Goal: Task Accomplishment & Management: Manage account settings

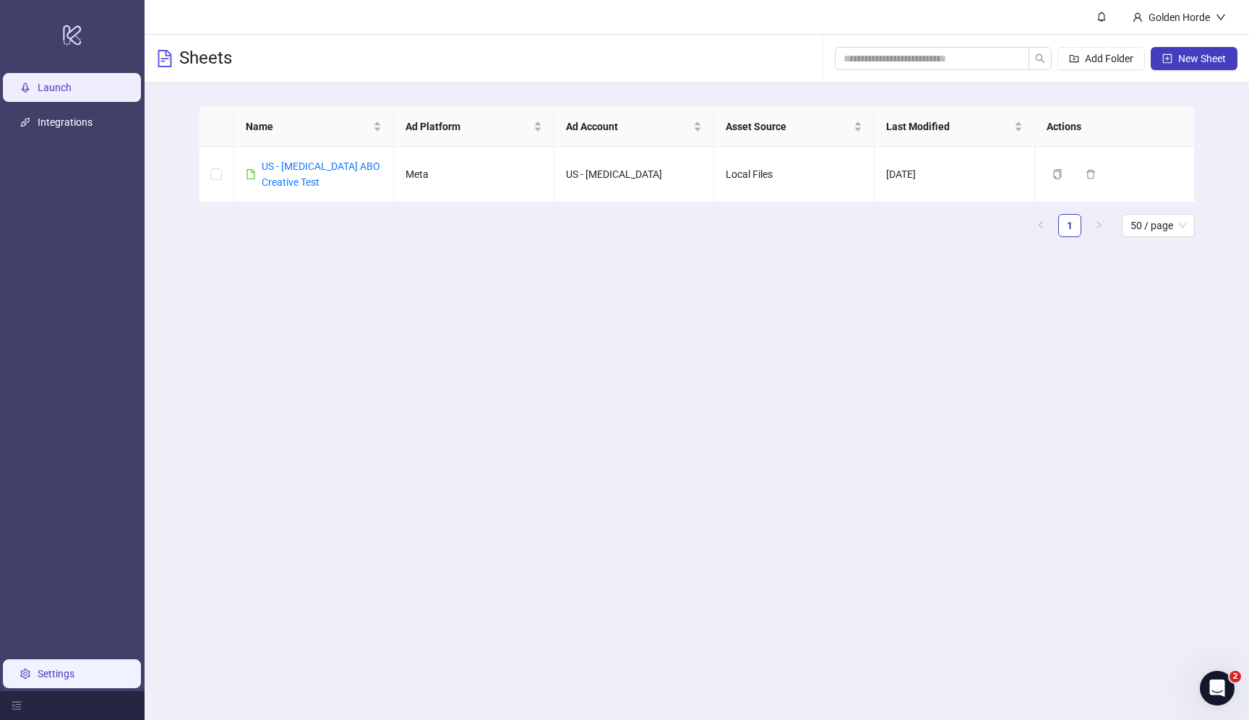
click at [65, 671] on link "Settings" at bounding box center [56, 674] width 37 height 12
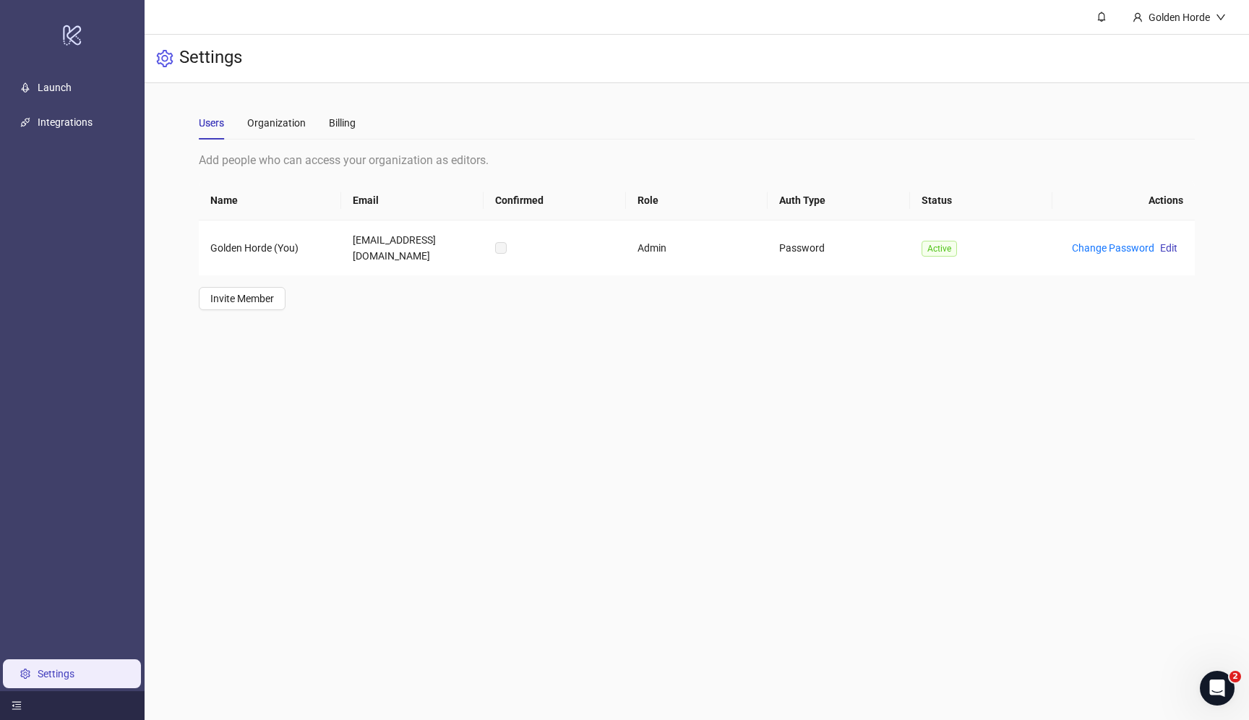
click at [6, 701] on div at bounding box center [72, 705] width 145 height 29
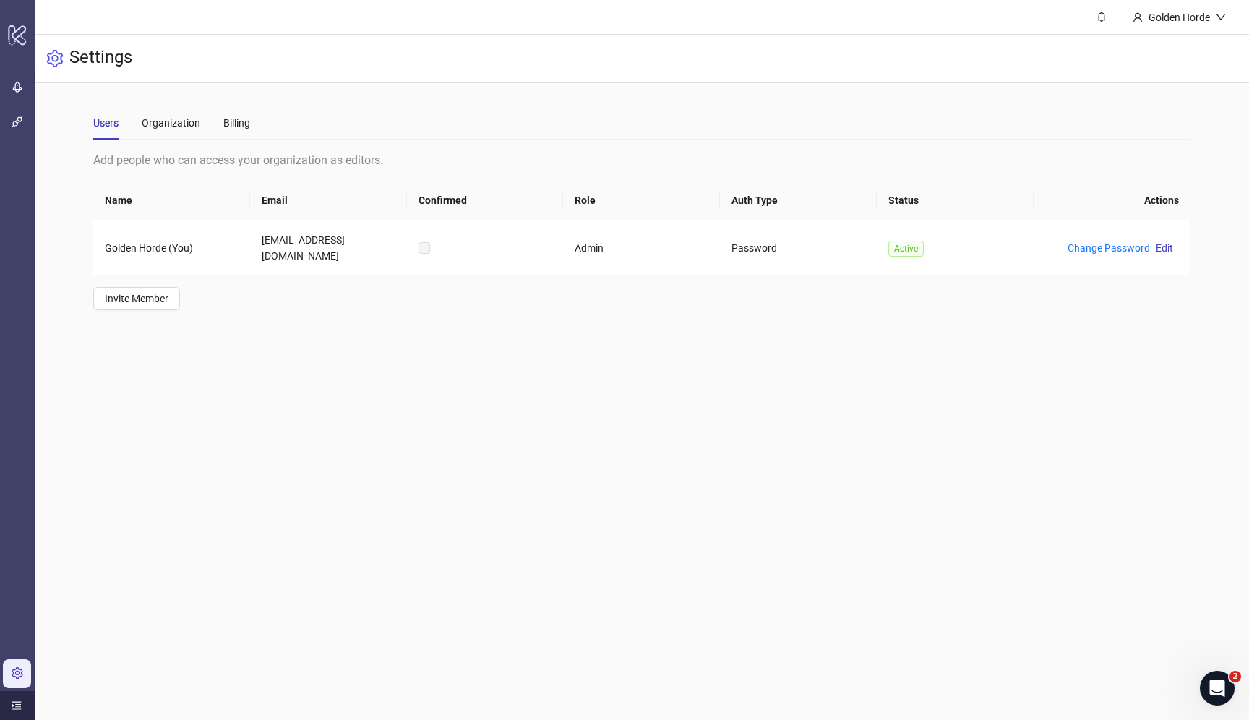
click at [11, 701] on div at bounding box center [17, 705] width 35 height 29
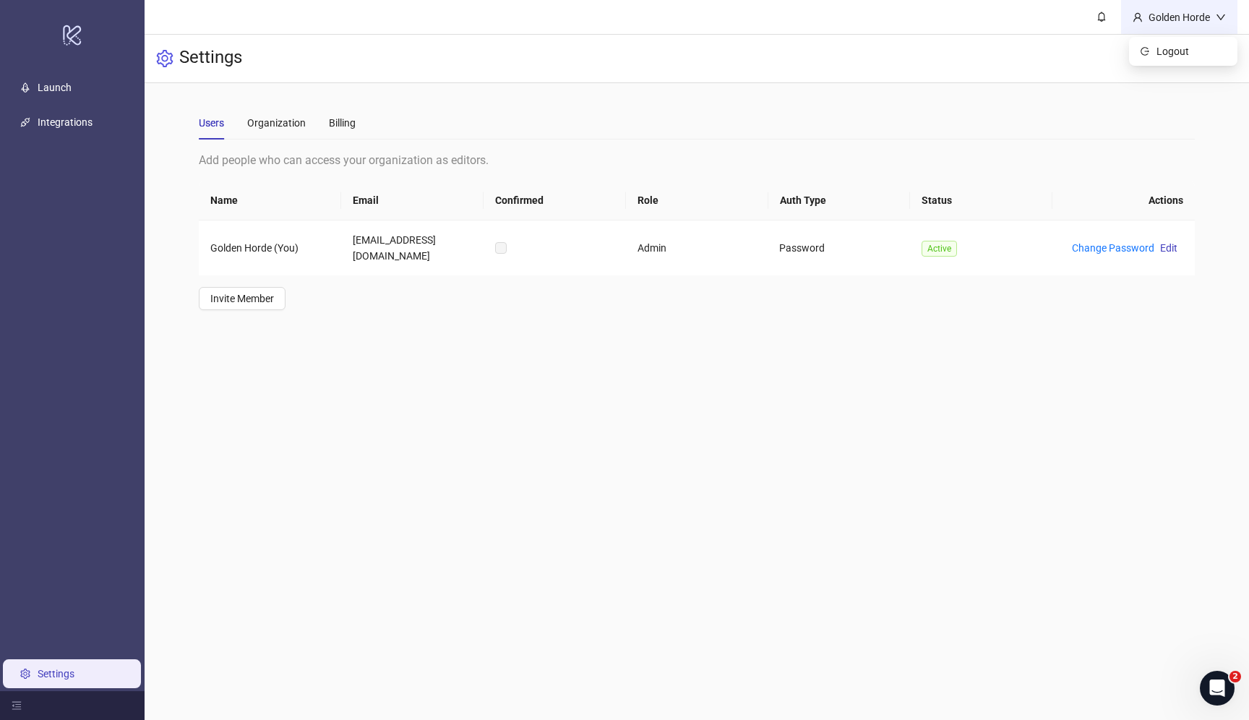
click at [1152, 20] on div "Golden Horde" at bounding box center [1179, 17] width 73 height 16
click at [1219, 685] on icon "Open Intercom Messenger" at bounding box center [1216, 687] width 24 height 24
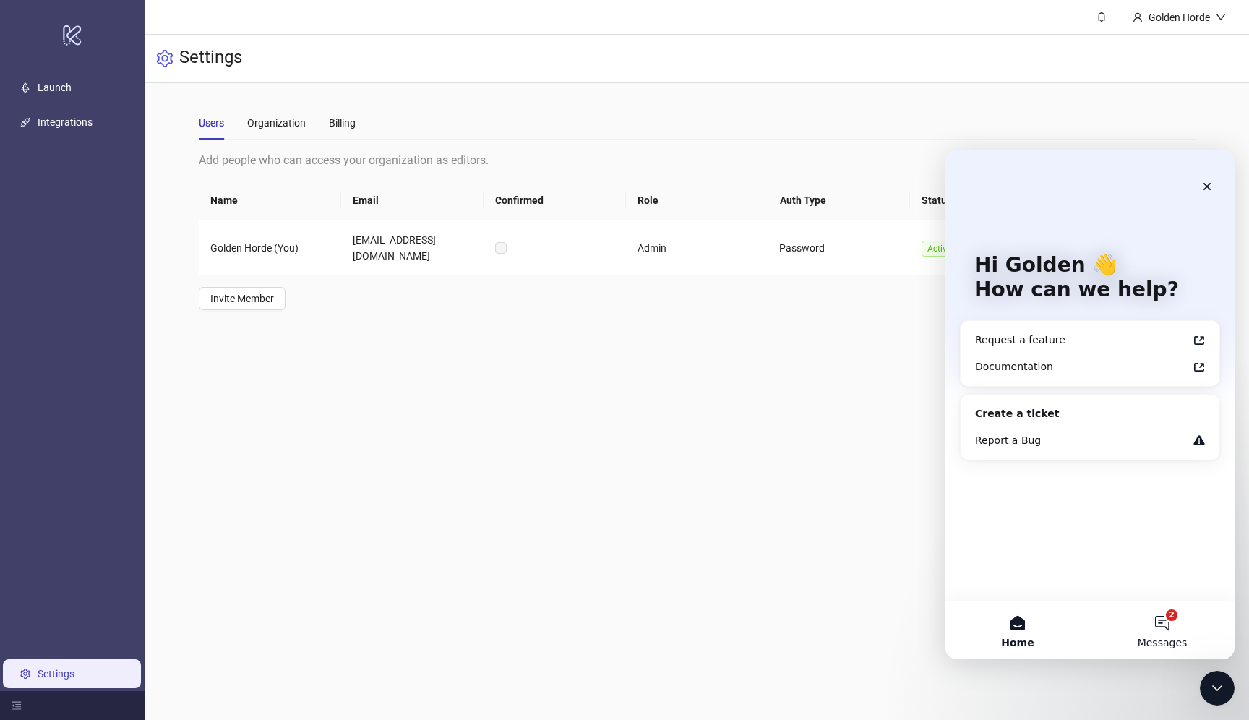
click at [1188, 621] on button "2 Messages" at bounding box center [1162, 631] width 145 height 58
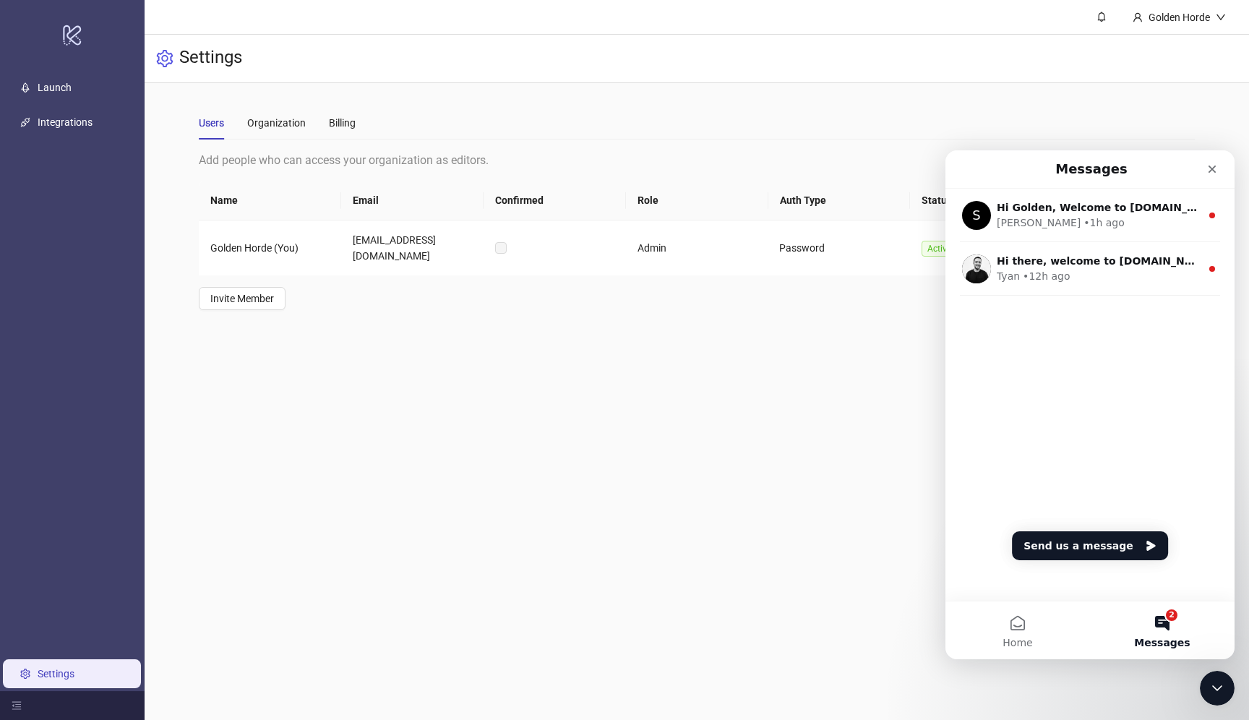
click at [556, 439] on main "Golden Horde Settings Users Organization Billing Add people who can access your…" at bounding box center [697, 360] width 1105 height 720
click at [72, 88] on link "Launch" at bounding box center [55, 88] width 34 height 12
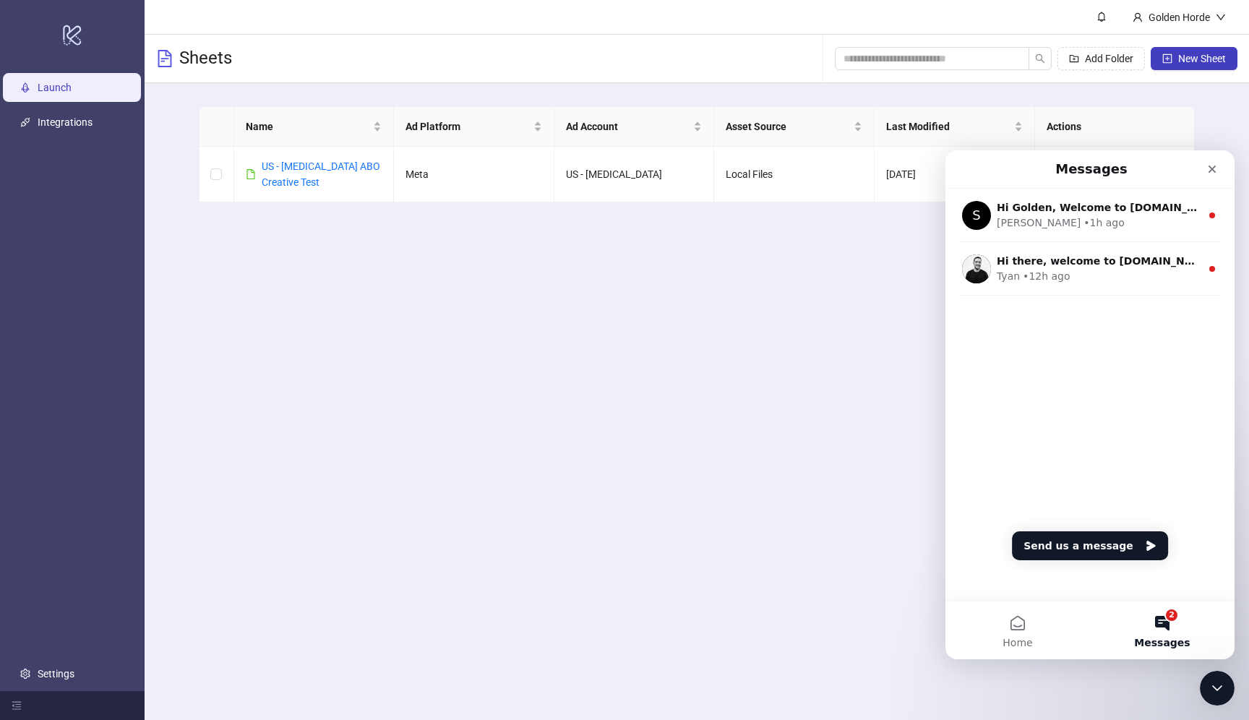
click at [317, 283] on main "Golden Horde Sheets Add Folder New Sheet Name Ad Platform Ad Account Asset Sour…" at bounding box center [697, 360] width 1105 height 720
click at [1214, 174] on icon "Close" at bounding box center [1213, 169] width 12 height 12
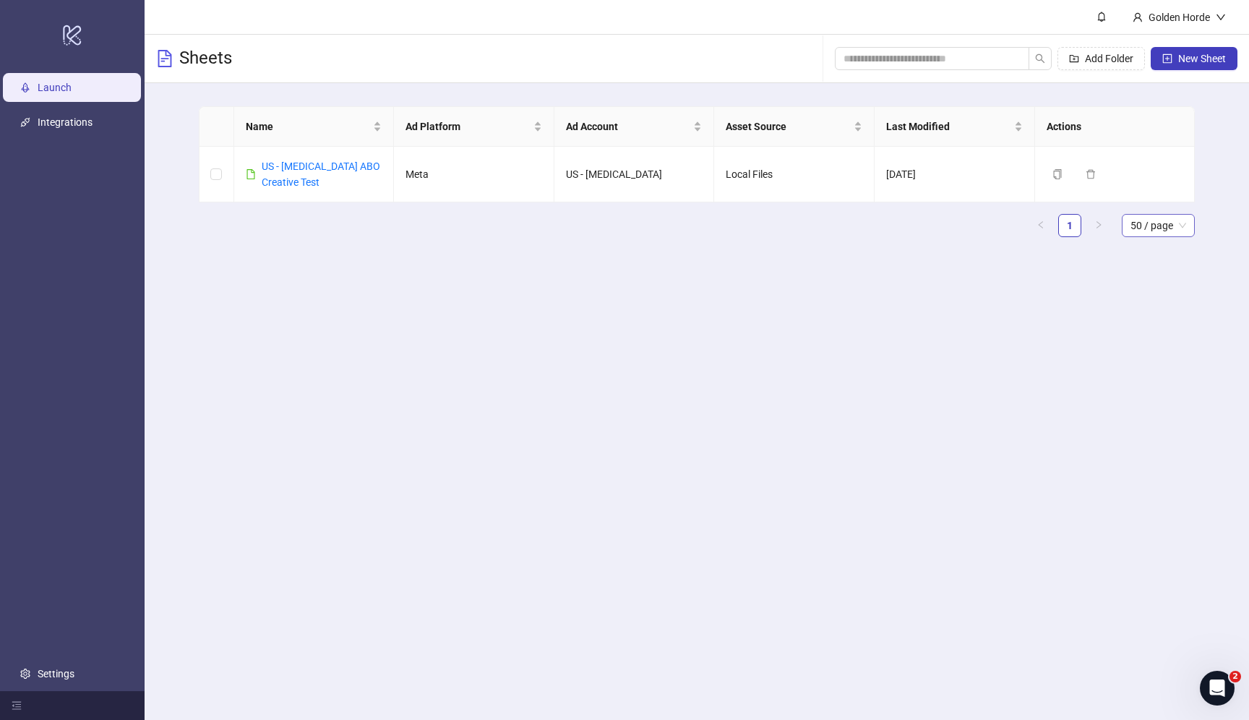
click at [1158, 220] on span "50 / page" at bounding box center [1159, 226] width 56 height 22
click at [1167, 258] on main "Name Ad Platform Ad Account Asset Source Last Modified Actions US - [MEDICAL_DA…" at bounding box center [696, 177] width 1019 height 189
click at [1186, 14] on div "Golden Horde" at bounding box center [1179, 17] width 73 height 16
click at [74, 35] on icon "logo/logo-mobile" at bounding box center [72, 34] width 20 height 35
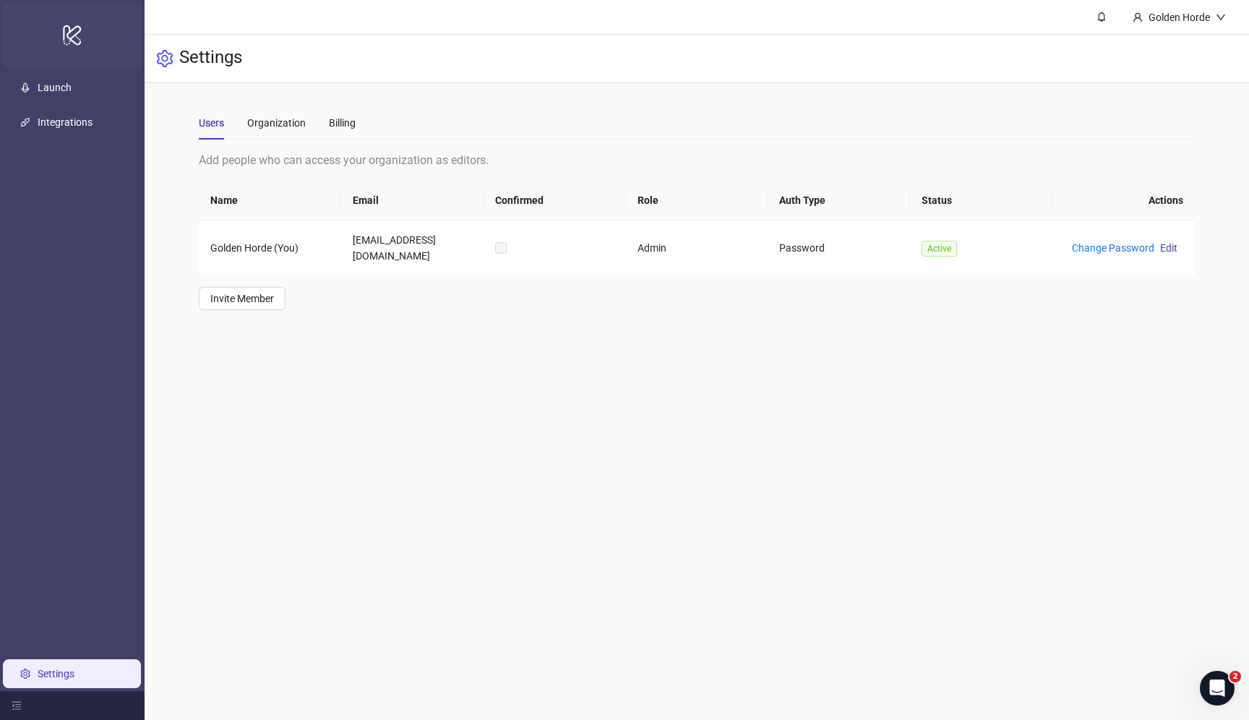
click at [74, 35] on icon "logo/logo-mobile" at bounding box center [72, 34] width 20 height 35
click at [278, 122] on div "Organization" at bounding box center [276, 123] width 59 height 16
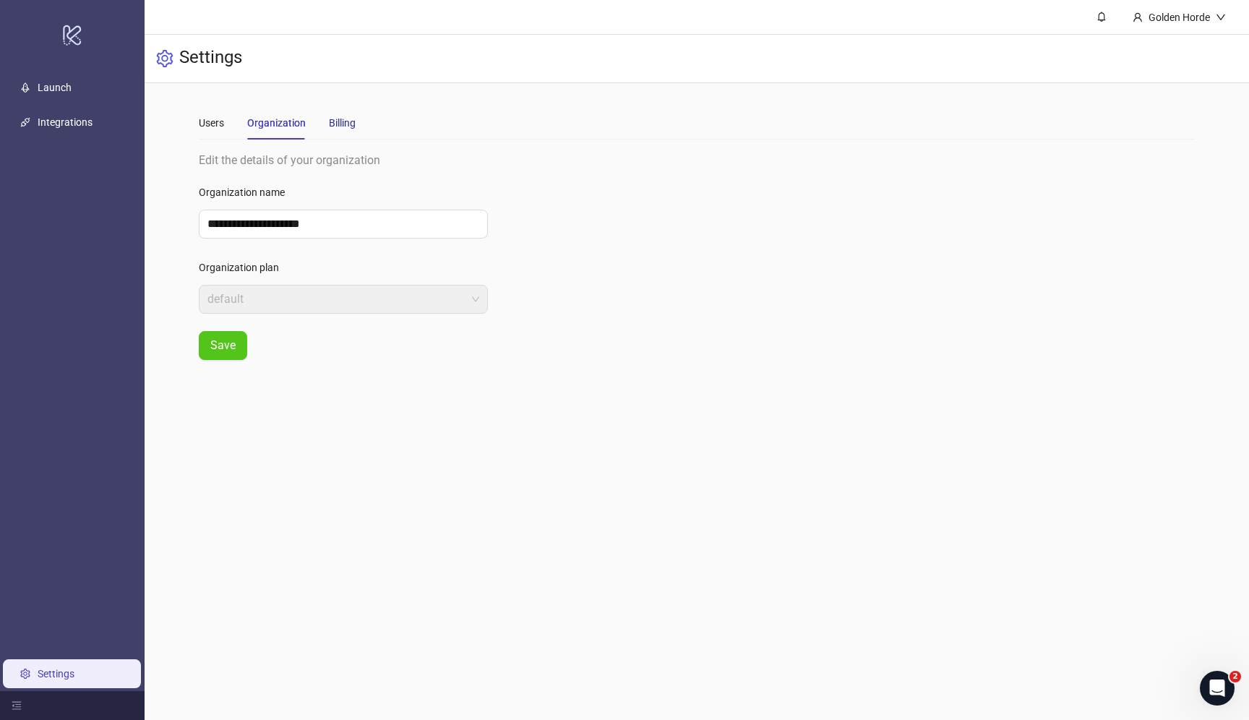
click at [329, 130] on div "Billing" at bounding box center [342, 123] width 27 height 16
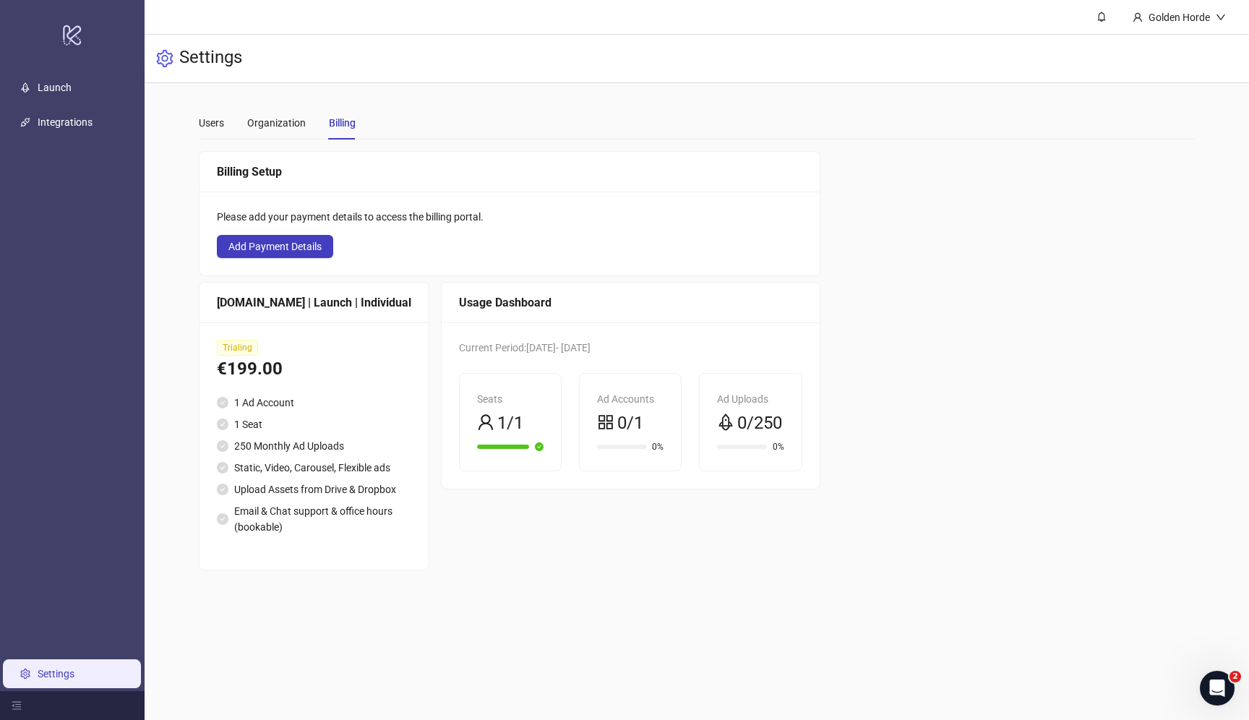
click at [296, 301] on div "[DOMAIN_NAME] | Launch | Individual" at bounding box center [314, 303] width 194 height 18
click at [332, 302] on div "[DOMAIN_NAME] | Launch | Individual" at bounding box center [314, 303] width 194 height 18
click at [296, 450] on li "250 Monthly Ad Uploads" at bounding box center [314, 446] width 194 height 16
click at [535, 450] on icon "check-circle" at bounding box center [539, 446] width 9 height 9
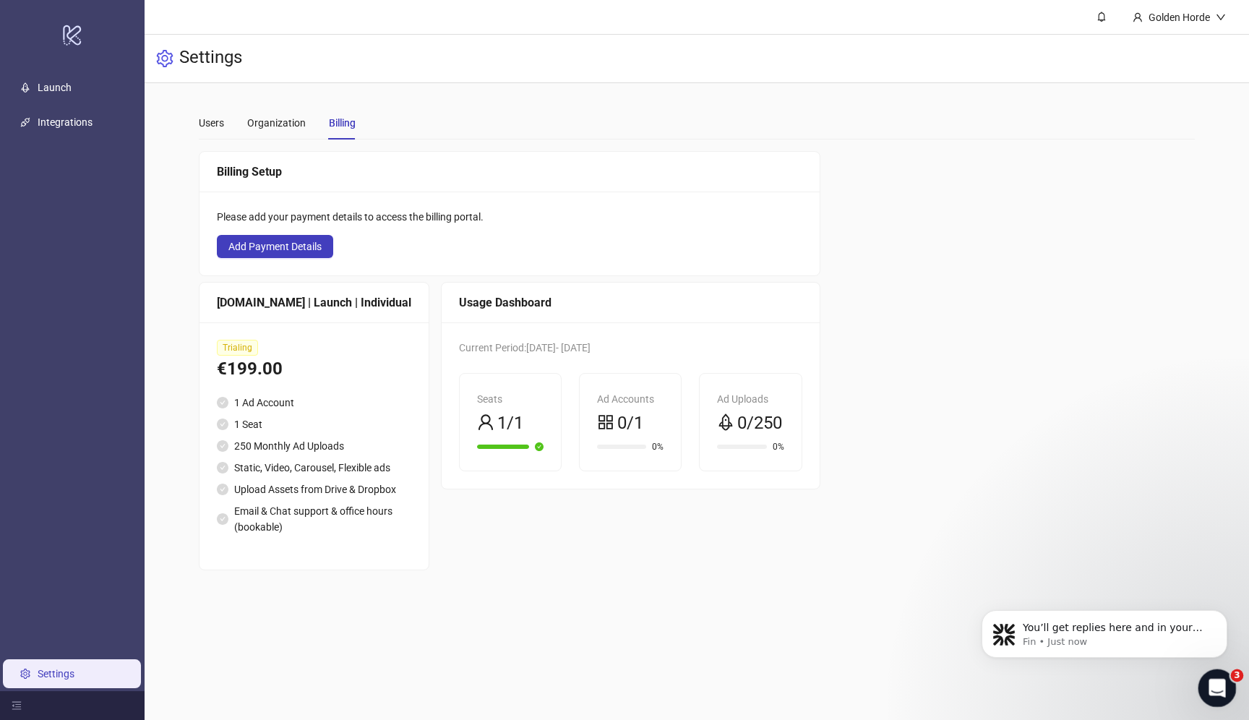
click at [1220, 679] on div "Open Intercom Messenger" at bounding box center [1215, 686] width 48 height 48
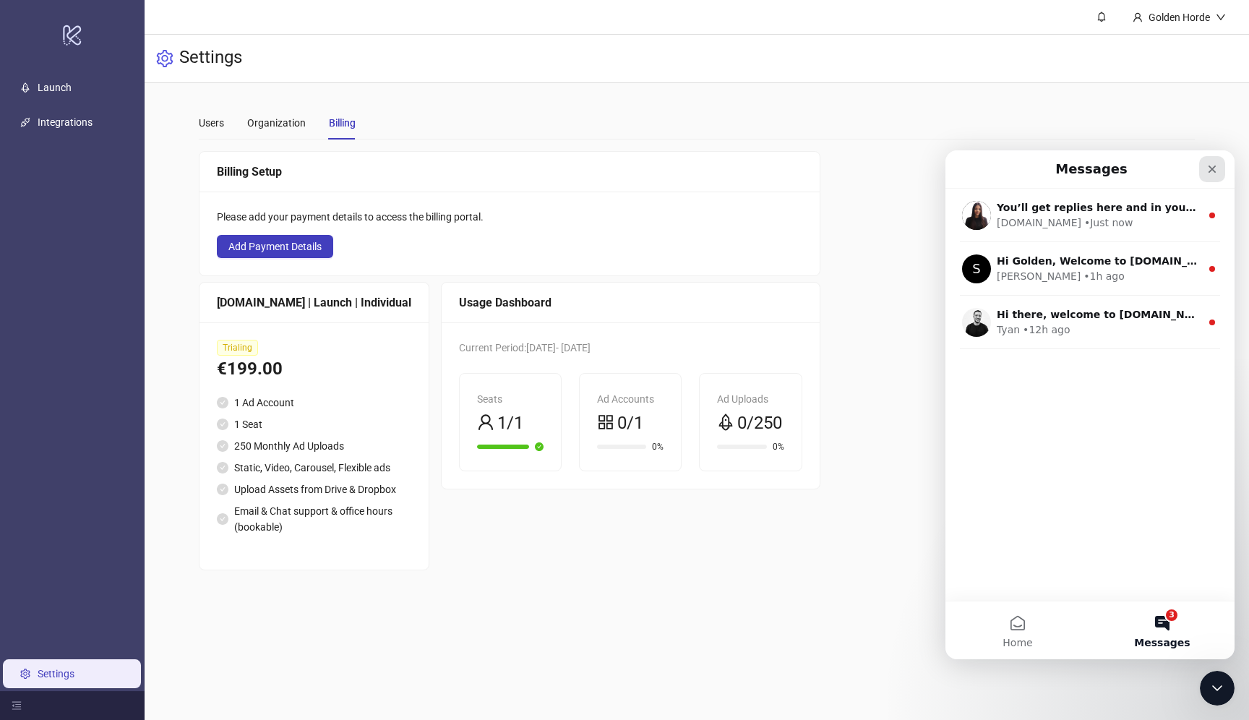
click at [1212, 164] on icon "Close" at bounding box center [1213, 169] width 12 height 12
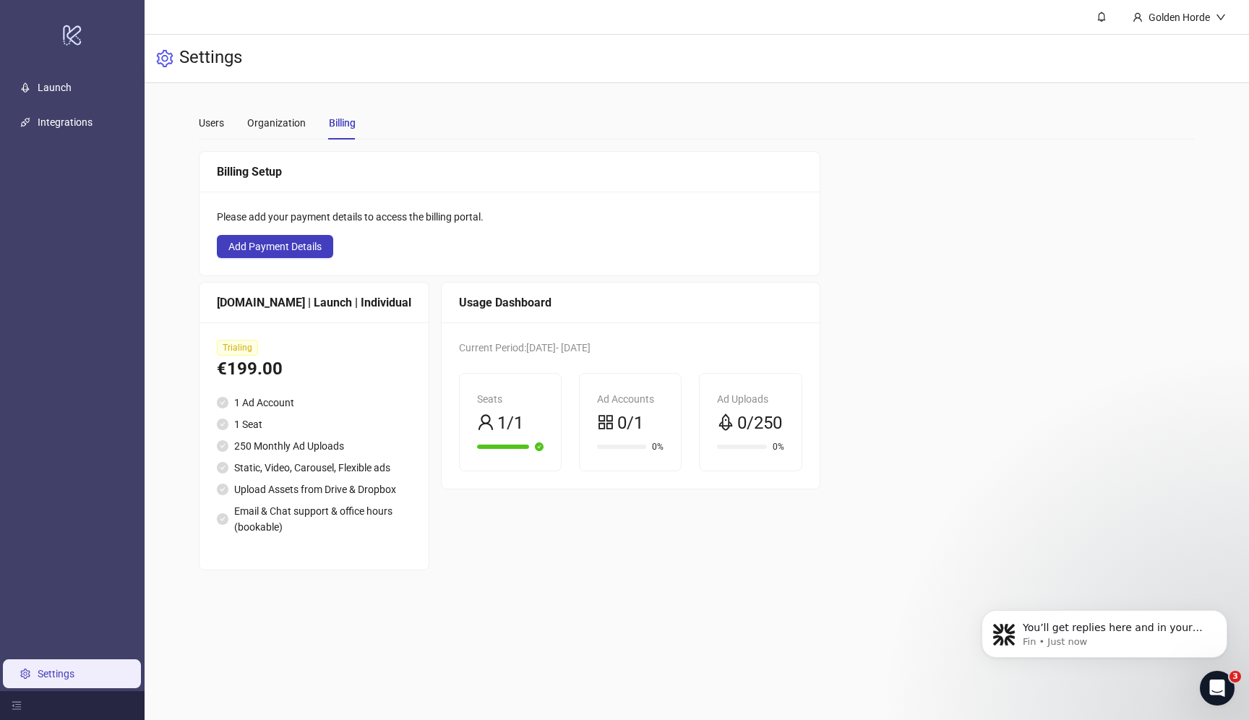
click at [962, 364] on div "Billing Setup Please add your payment details to access the billing portal. Add…" at bounding box center [697, 360] width 996 height 419
